Goal: Transaction & Acquisition: Purchase product/service

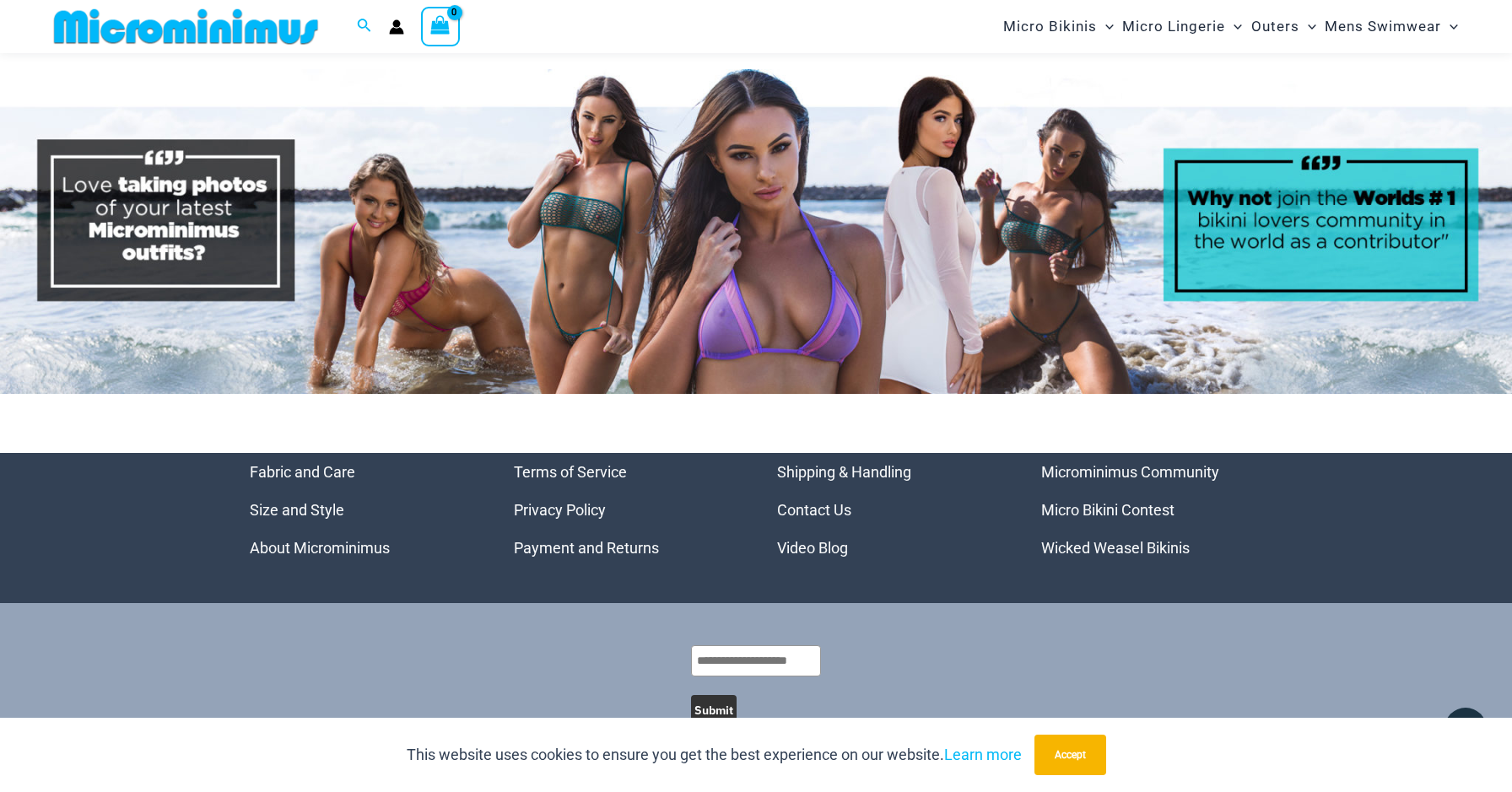
scroll to position [7464, 0]
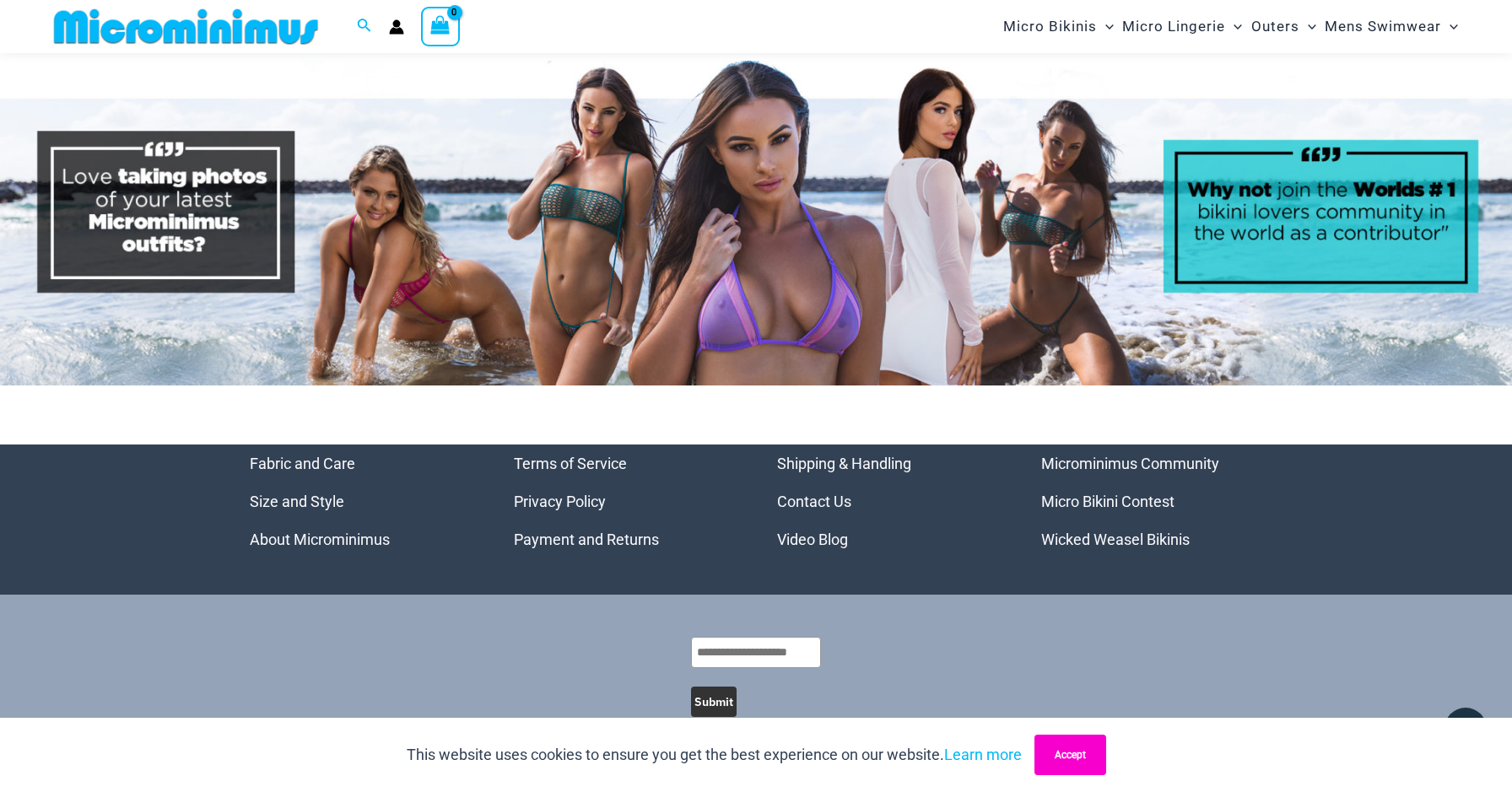
click at [1098, 768] on button "Accept" at bounding box center [1070, 755] width 71 height 41
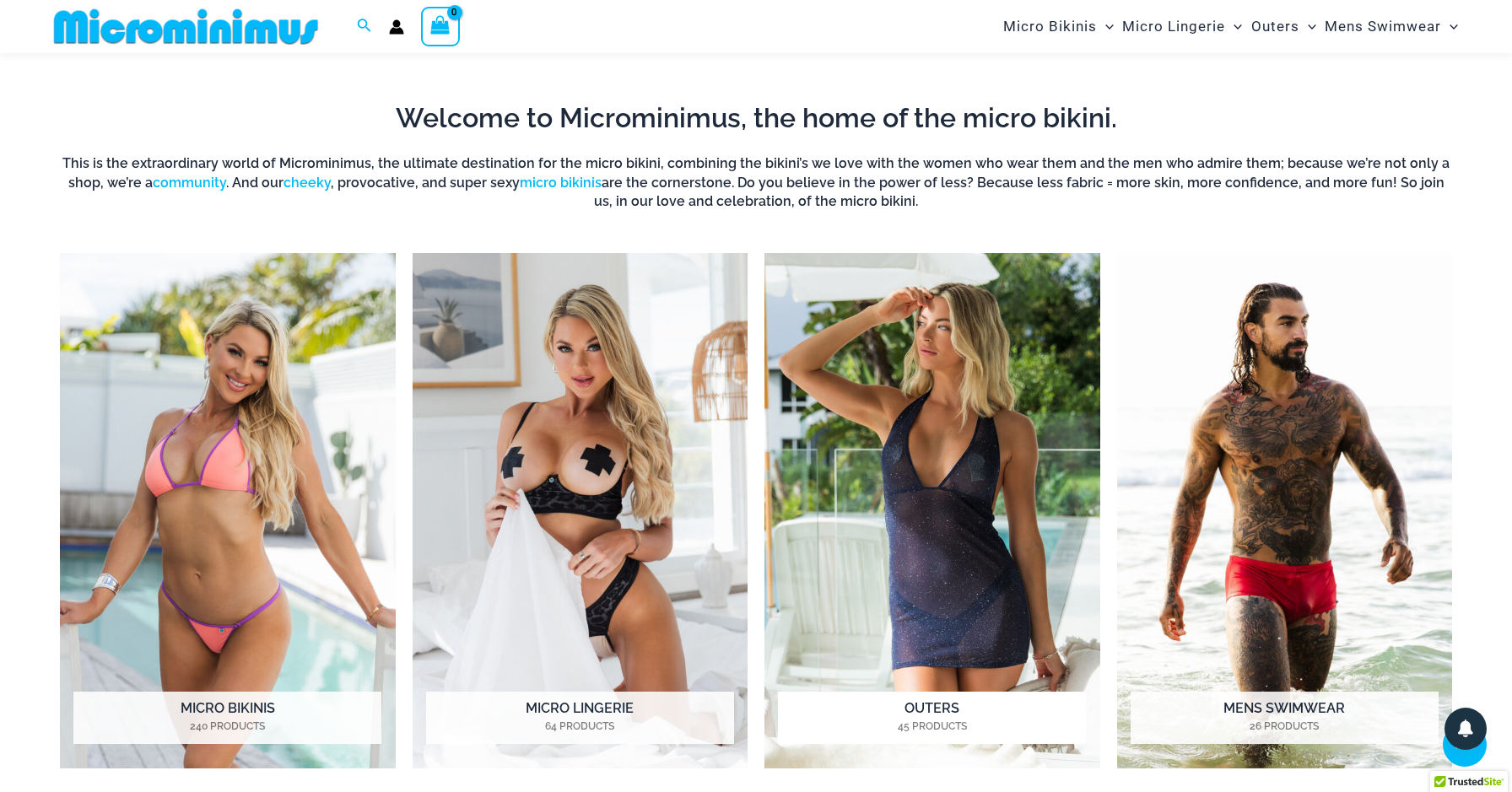
scroll to position [0, 0]
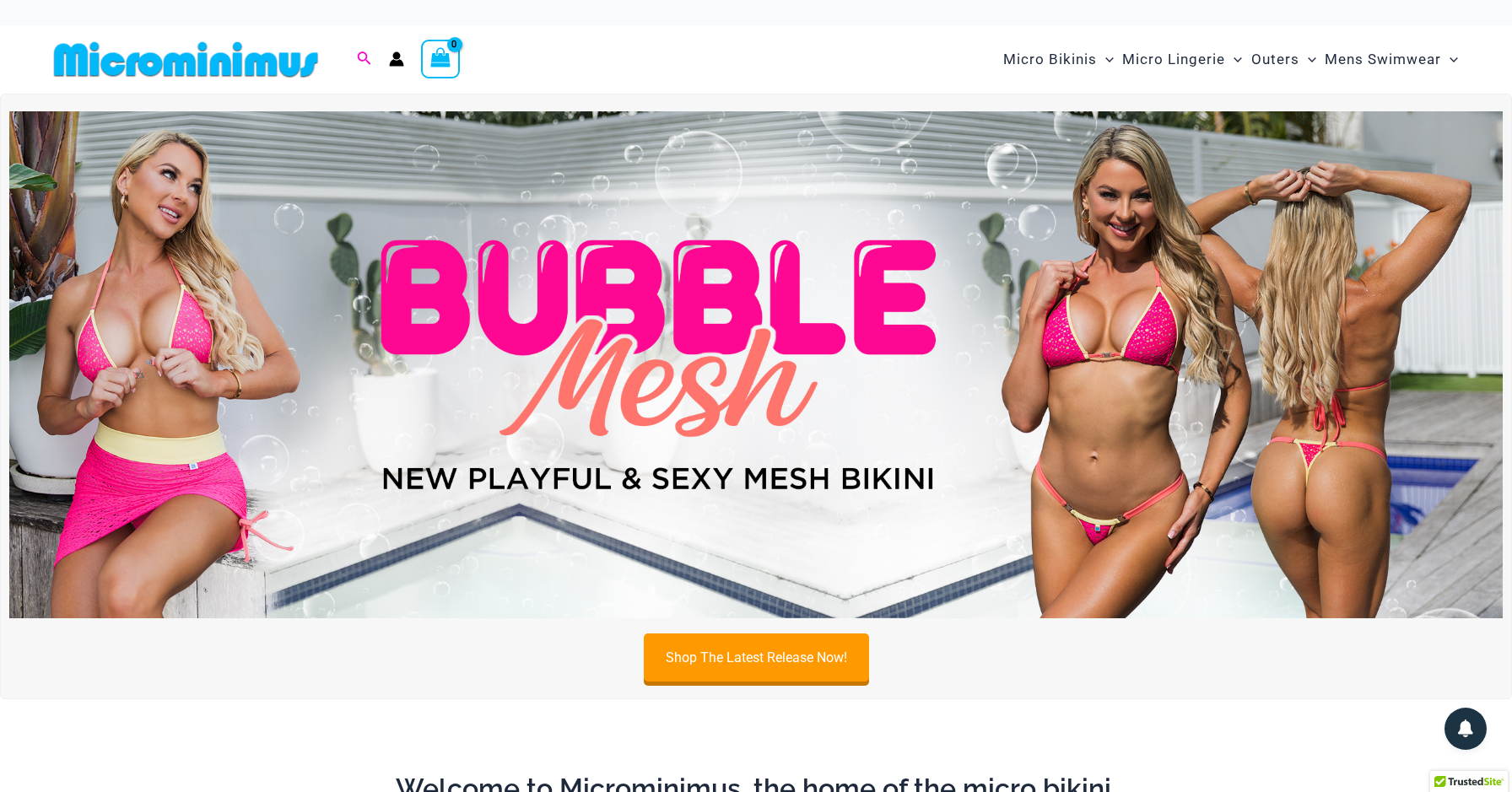
click at [362, 59] on icon "Search icon link" at bounding box center [364, 59] width 14 height 15
type input "*********"
click button "Search" at bounding box center [0, 0] width 0 height 0
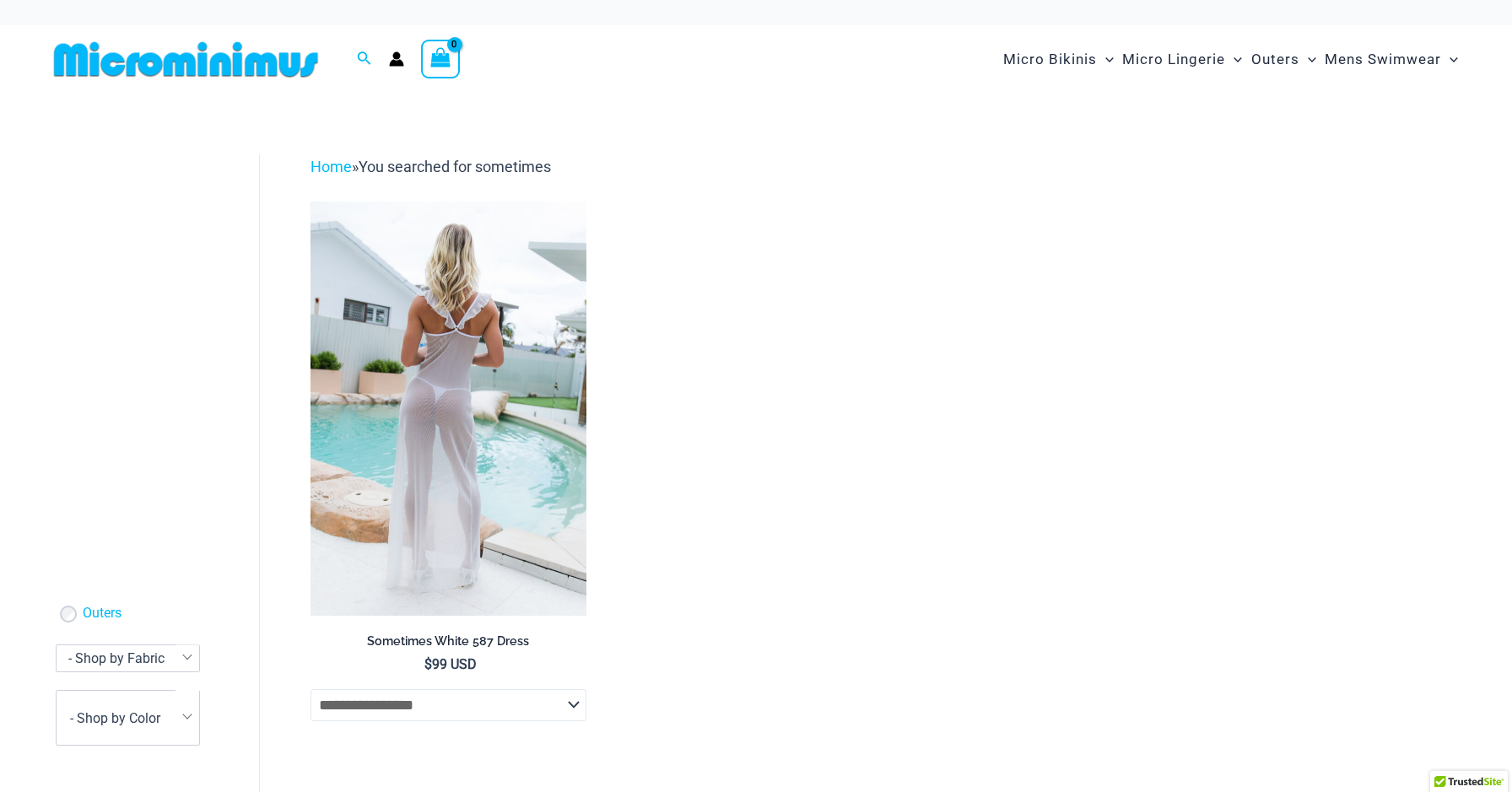
click at [486, 424] on img at bounding box center [448, 409] width 276 height 413
